Goal: Transaction & Acquisition: Download file/media

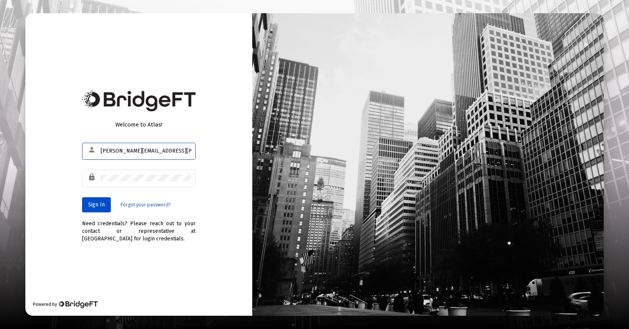
type input "[PERSON_NAME][EMAIL_ADDRESS][PERSON_NAME][DOMAIN_NAME]"
click at [104, 205] on span "Sign In" at bounding box center [96, 204] width 17 height 6
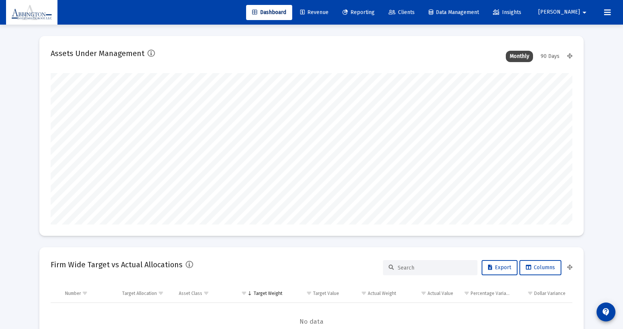
type input "[DATE]"
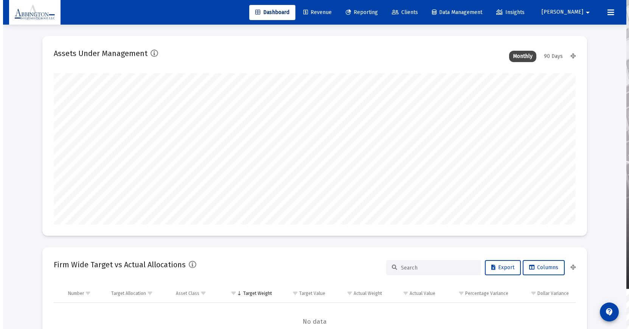
scroll to position [151, 244]
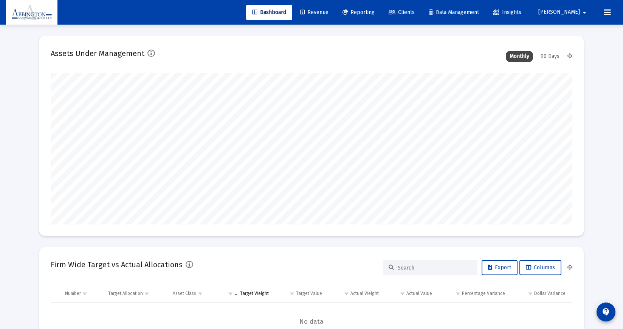
click at [375, 14] on span "Reporting" at bounding box center [359, 12] width 32 height 6
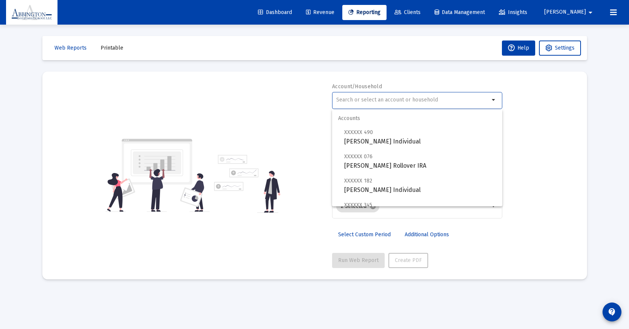
click at [385, 101] on input "text" at bounding box center [412, 100] width 153 height 6
type input "s"
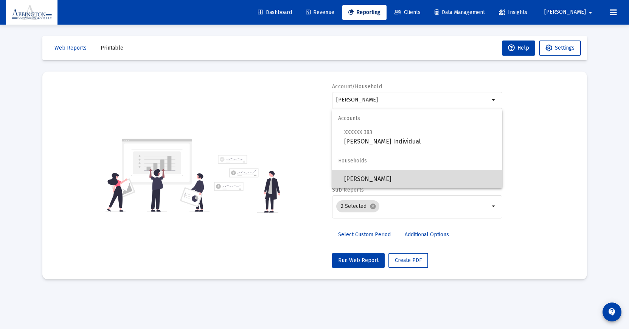
click at [375, 183] on span "[PERSON_NAME]" at bounding box center [420, 179] width 152 height 18
type input "[PERSON_NAME]"
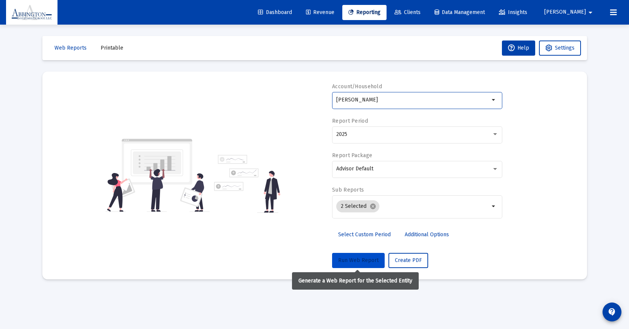
click at [356, 262] on span "Run Web Report" at bounding box center [358, 260] width 40 height 6
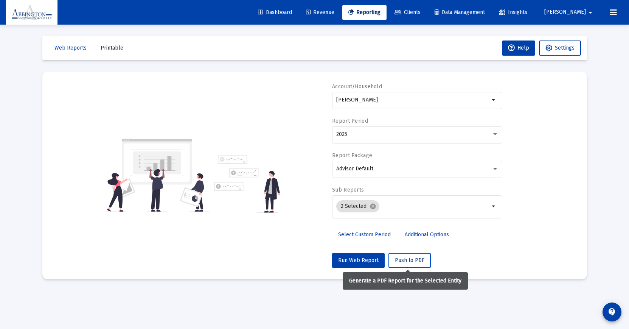
click at [399, 263] on span "Push to PDF" at bounding box center [410, 260] width 30 height 6
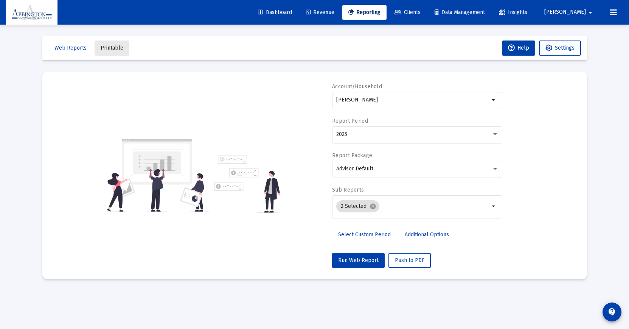
click at [105, 51] on span "Printable" at bounding box center [112, 48] width 23 height 6
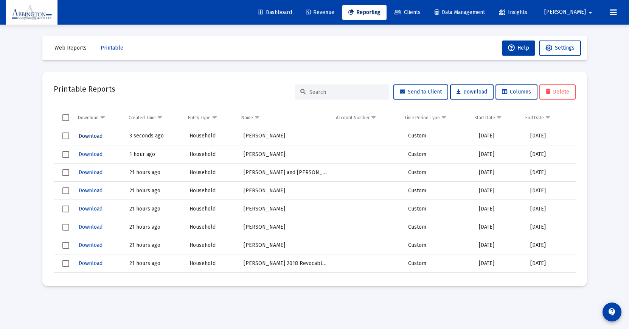
click at [94, 138] on span "Download" at bounding box center [91, 136] width 24 height 6
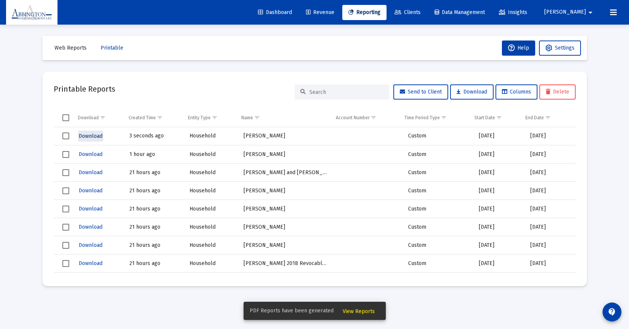
click at [95, 134] on span "Download" at bounding box center [91, 136] width 24 height 6
